Goal: Task Accomplishment & Management: Use online tool/utility

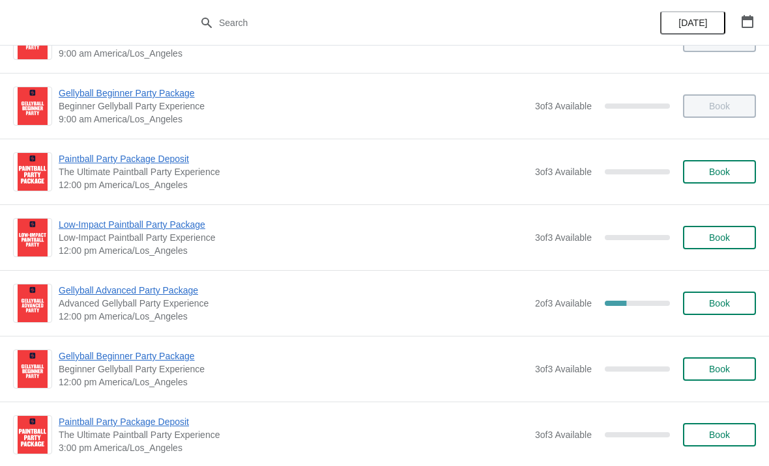
scroll to position [248, 0]
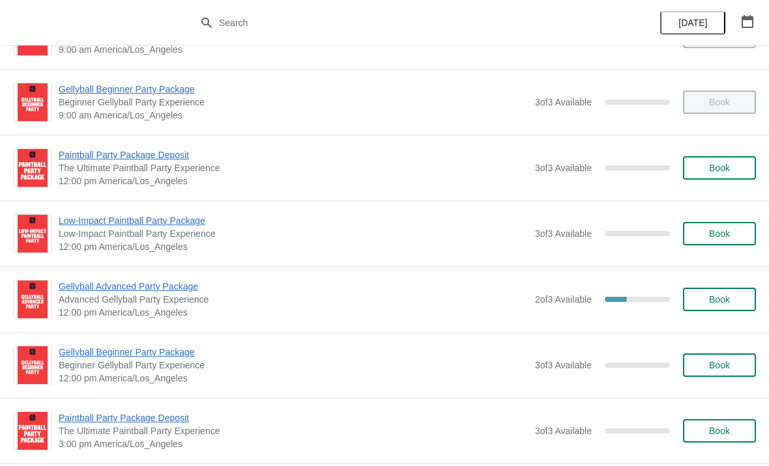
click at [716, 300] on span "Book" at bounding box center [719, 299] width 21 height 10
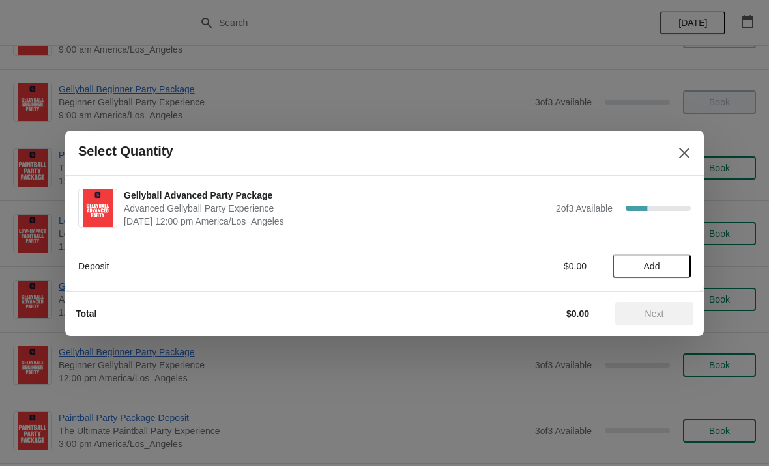
click at [651, 268] on span "Add" at bounding box center [652, 266] width 16 height 10
click at [629, 269] on icon at bounding box center [629, 266] width 14 height 14
click at [679, 149] on icon "Close" at bounding box center [683, 153] width 13 height 13
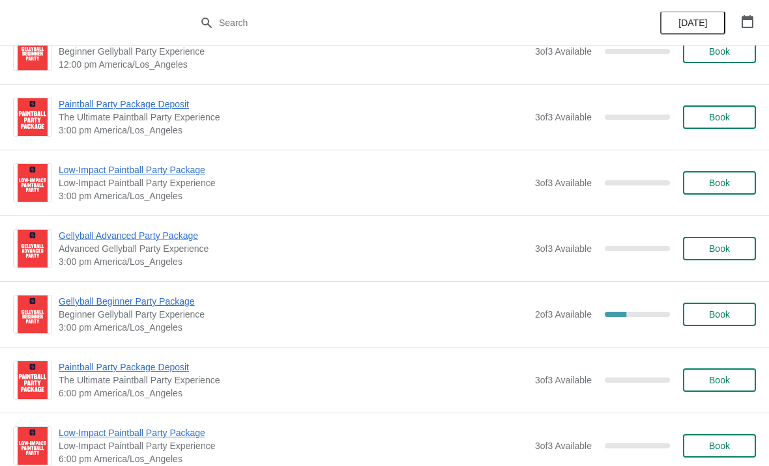
scroll to position [566, 0]
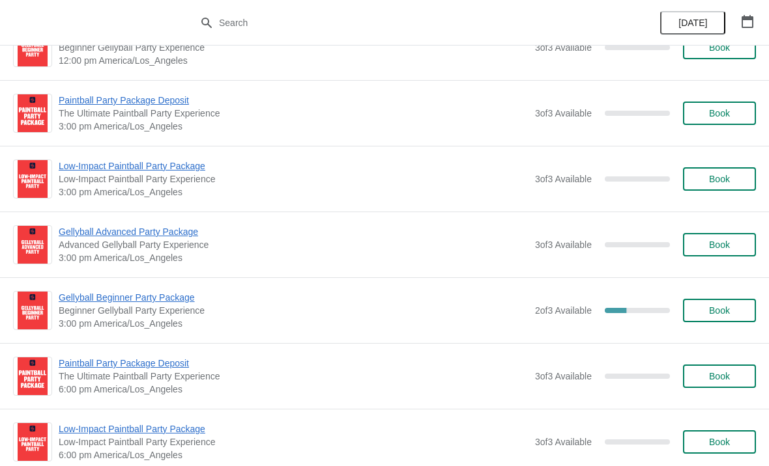
click at [724, 311] on span "Book" at bounding box center [719, 310] width 21 height 10
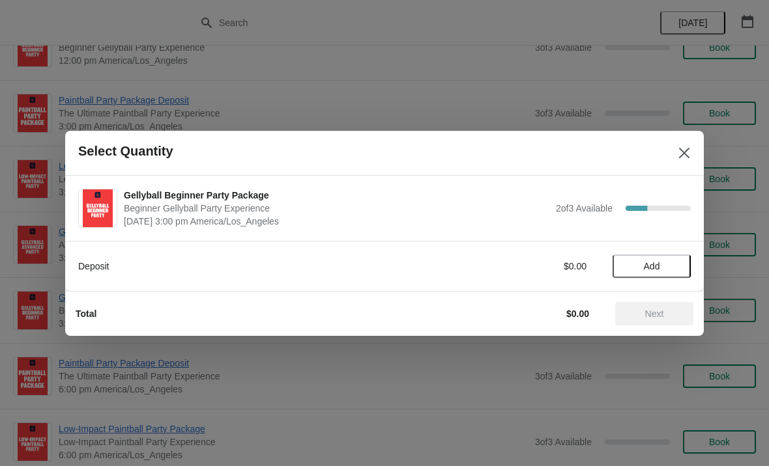
click at [640, 322] on div "Next" at bounding box center [654, 313] width 78 height 23
click at [656, 270] on span "Add" at bounding box center [652, 266] width 16 height 10
click at [662, 316] on span "Next" at bounding box center [654, 314] width 19 height 10
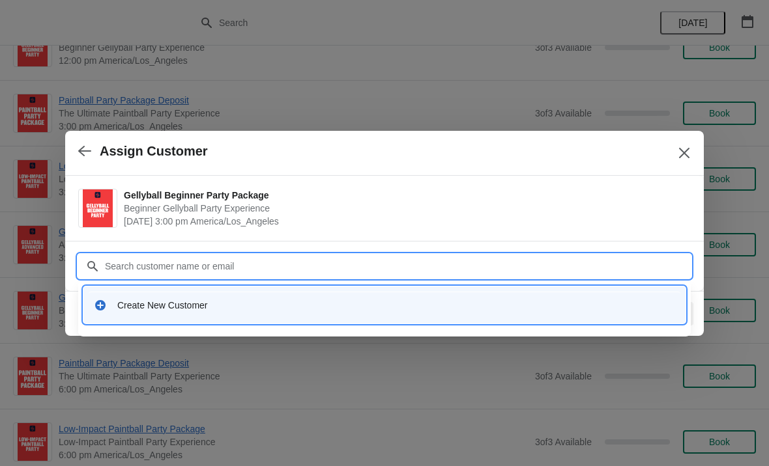
click at [95, 142] on button "button" at bounding box center [84, 151] width 23 height 25
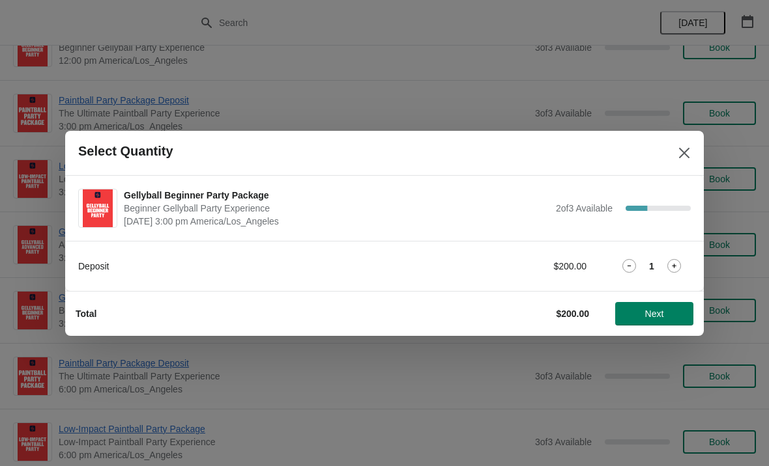
click at [657, 148] on span "Select Quantity" at bounding box center [368, 151] width 581 height 15
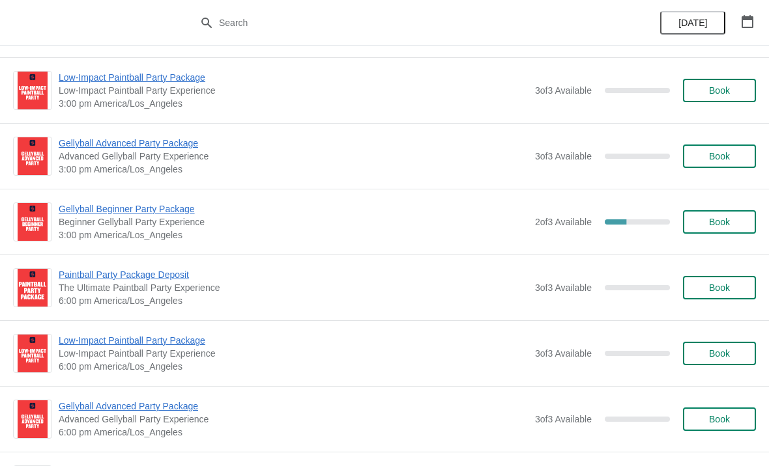
scroll to position [653, 0]
